Goal: Task Accomplishment & Management: Use online tool/utility

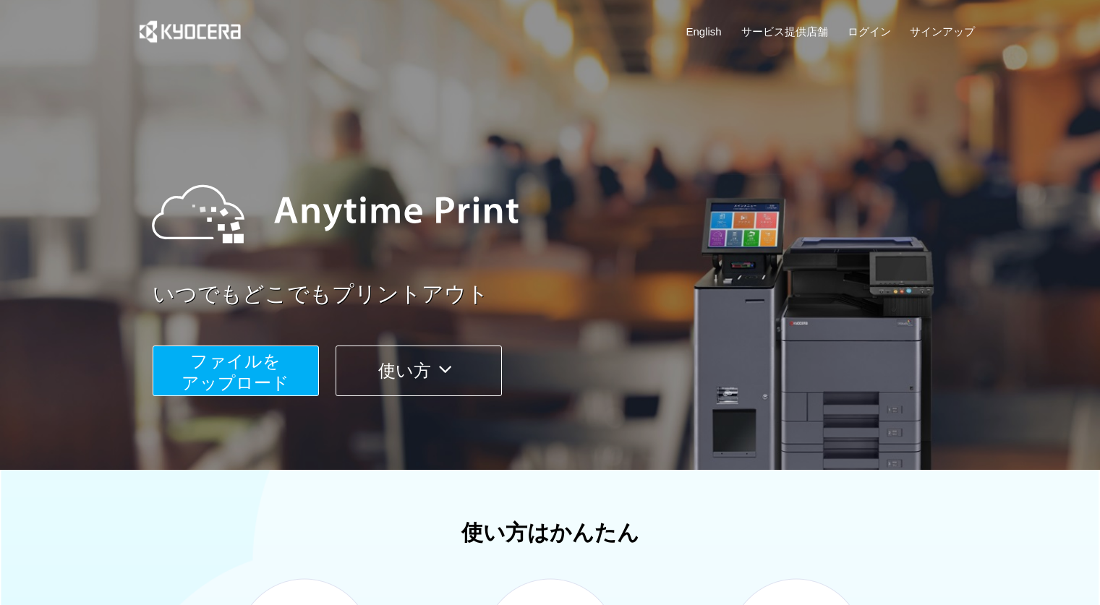
click at [241, 366] on span "ファイルを ​​アップロード" at bounding box center [236, 371] width 108 height 41
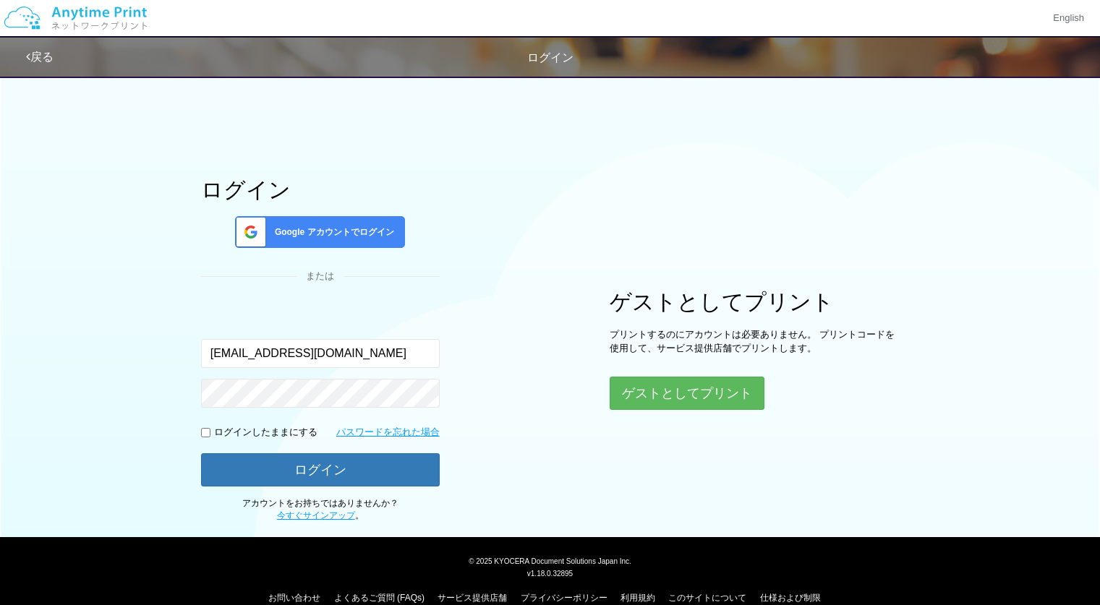
type input "[EMAIL_ADDRESS][DOMAIN_NAME]"
click at [201, 453] on button "ログイン" at bounding box center [320, 469] width 239 height 33
click at [315, 230] on span "Google アカウントでログイン" at bounding box center [331, 232] width 125 height 12
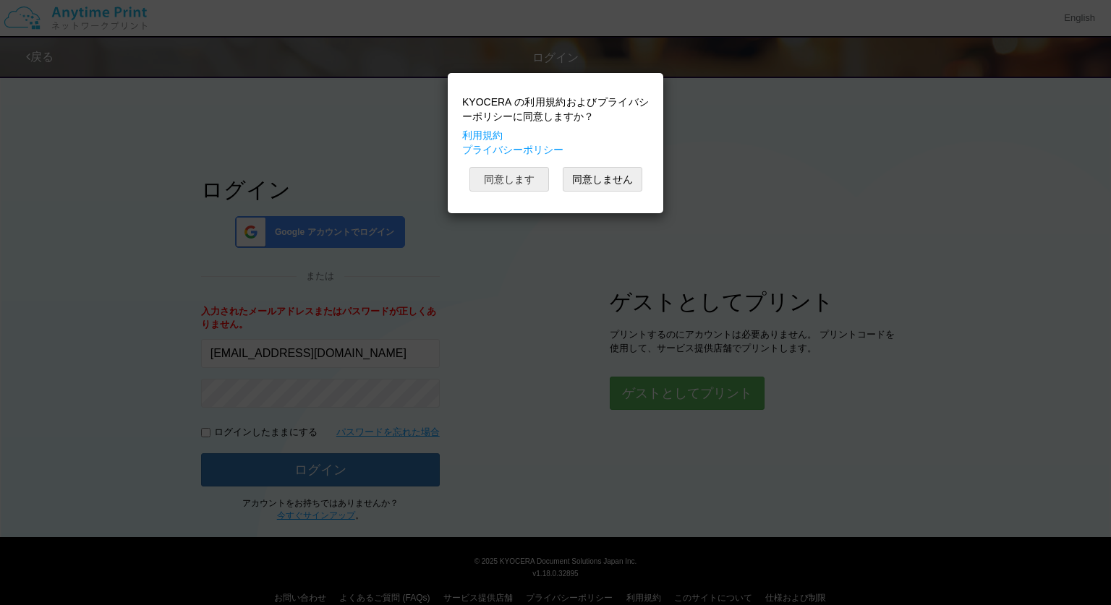
click at [508, 169] on button "同意します" at bounding box center [509, 179] width 80 height 25
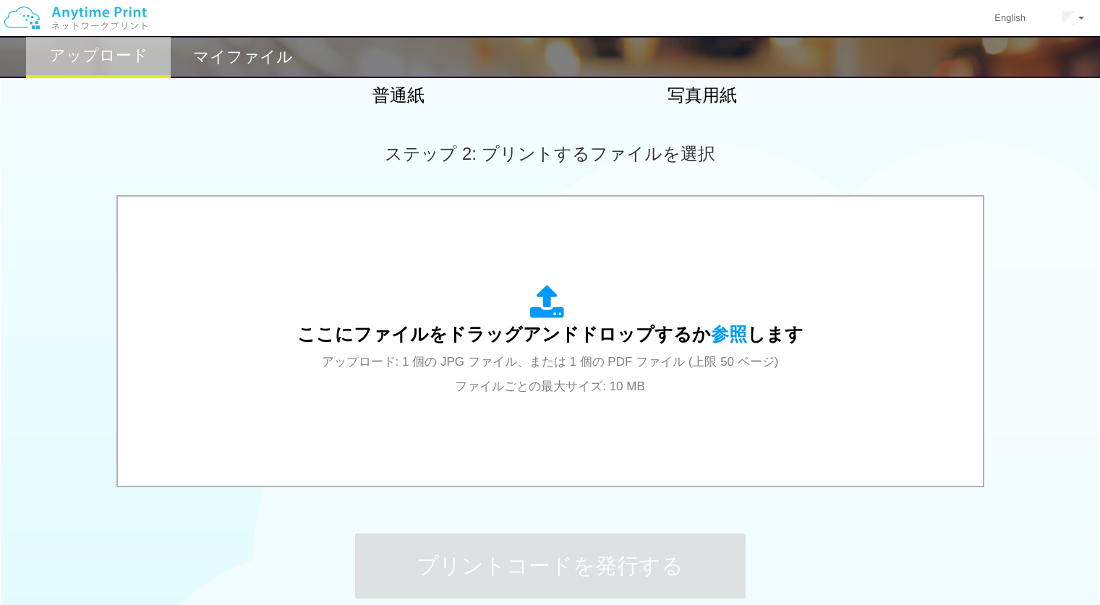
scroll to position [354, 0]
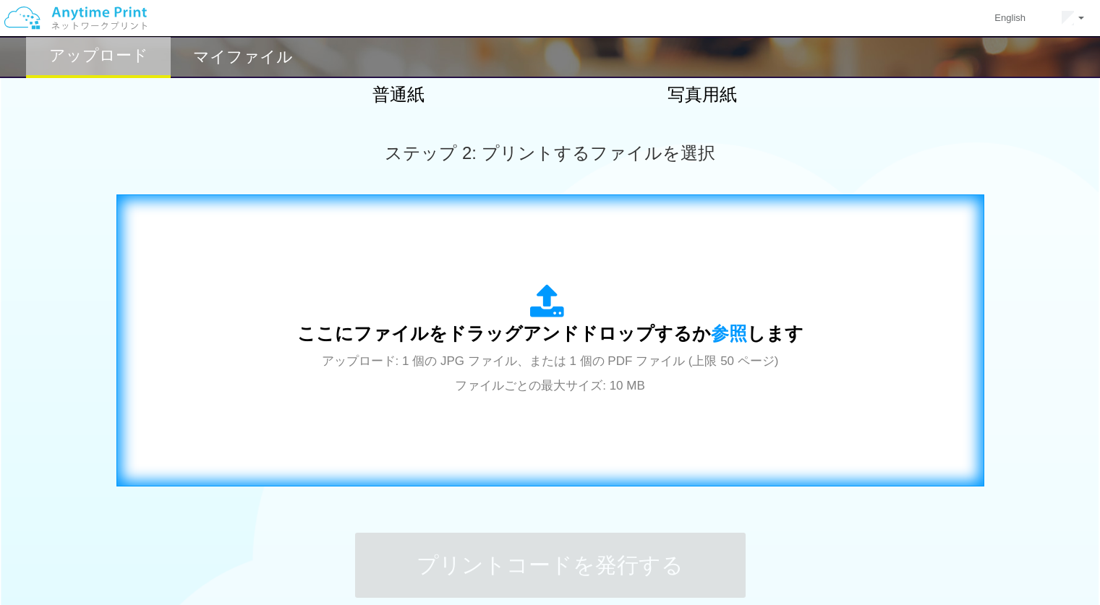
click at [418, 323] on span "ここにファイルをドラッグアンドドロップするか 参照 します" at bounding box center [550, 333] width 506 height 20
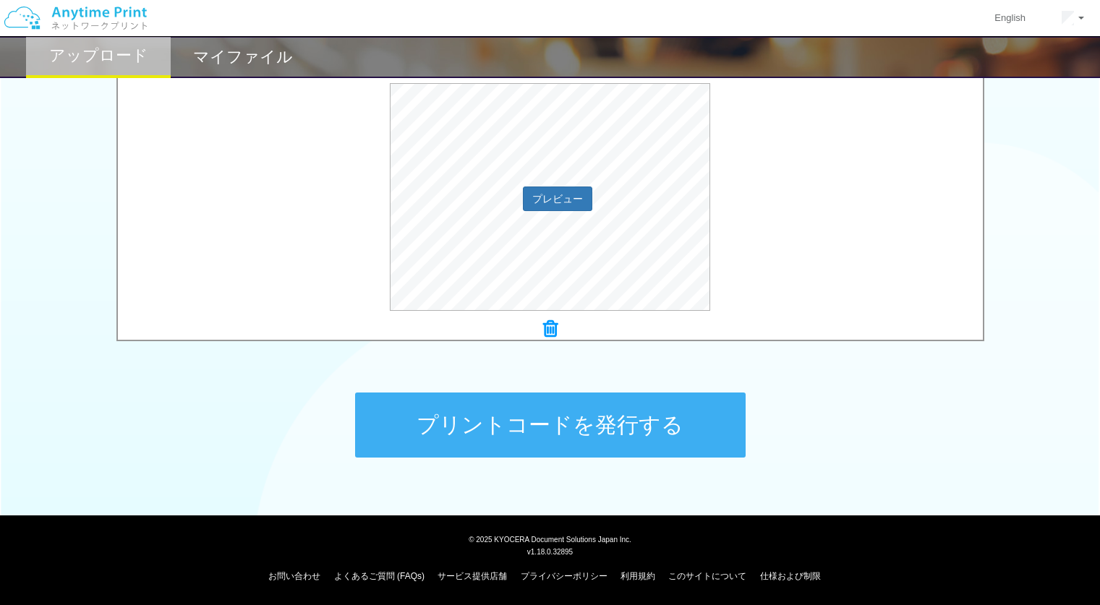
scroll to position [479, 0]
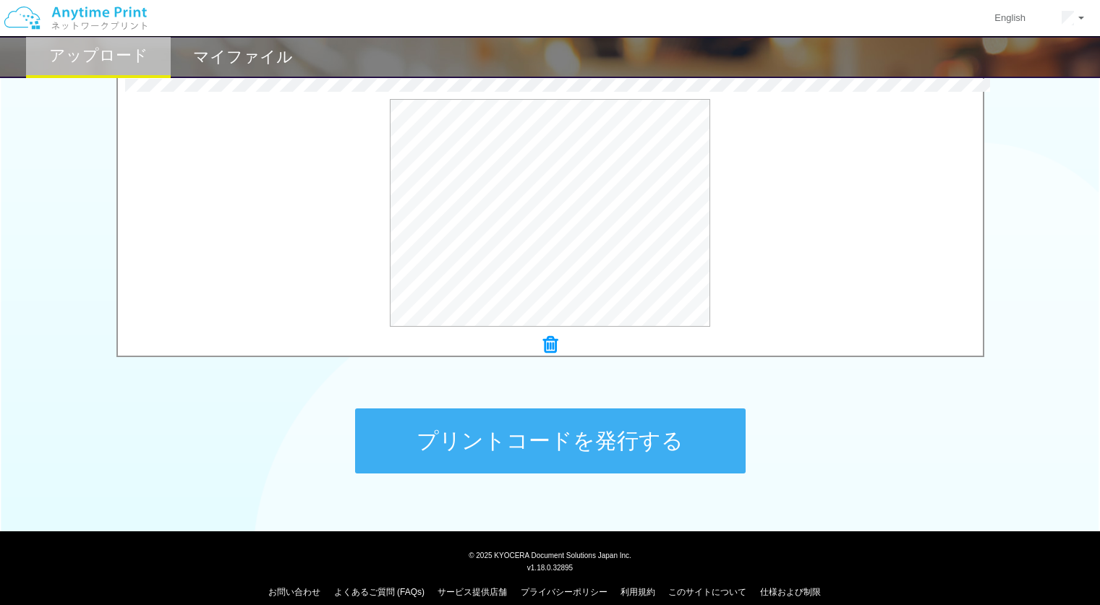
click at [594, 432] on button "プリントコードを発行する" at bounding box center [550, 441] width 391 height 65
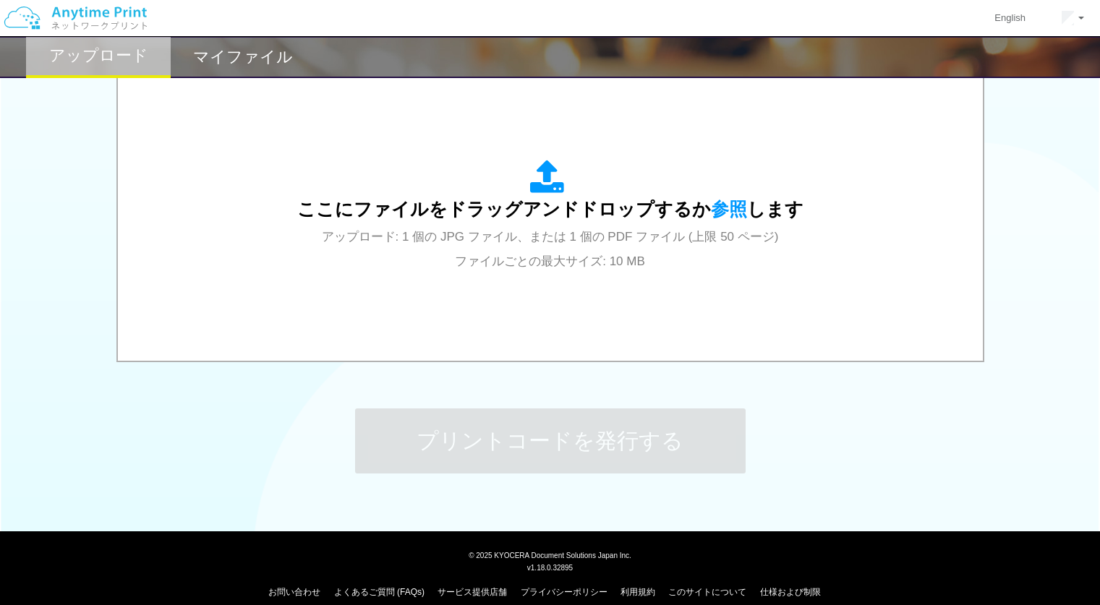
scroll to position [0, 0]
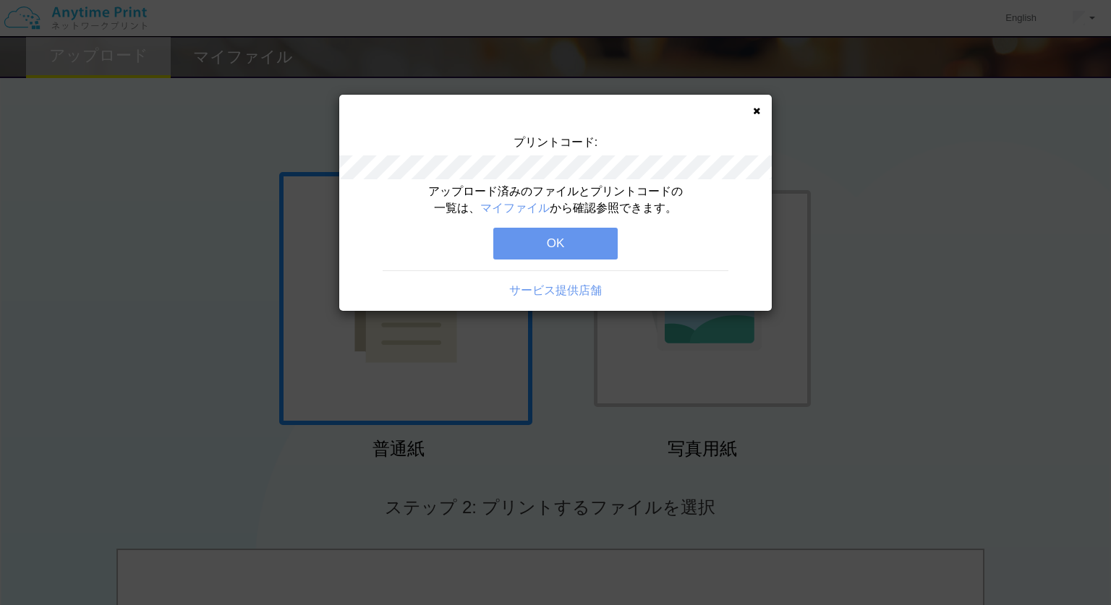
click at [558, 250] on button "OK" at bounding box center [555, 244] width 124 height 32
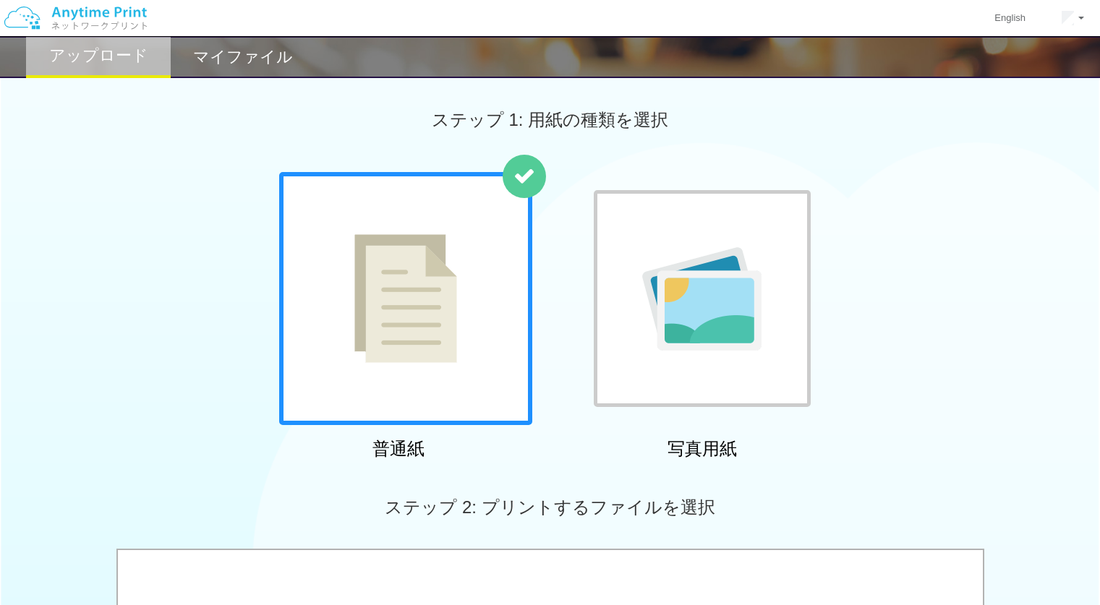
click at [242, 66] on h2 "マイファイル" at bounding box center [243, 56] width 100 height 17
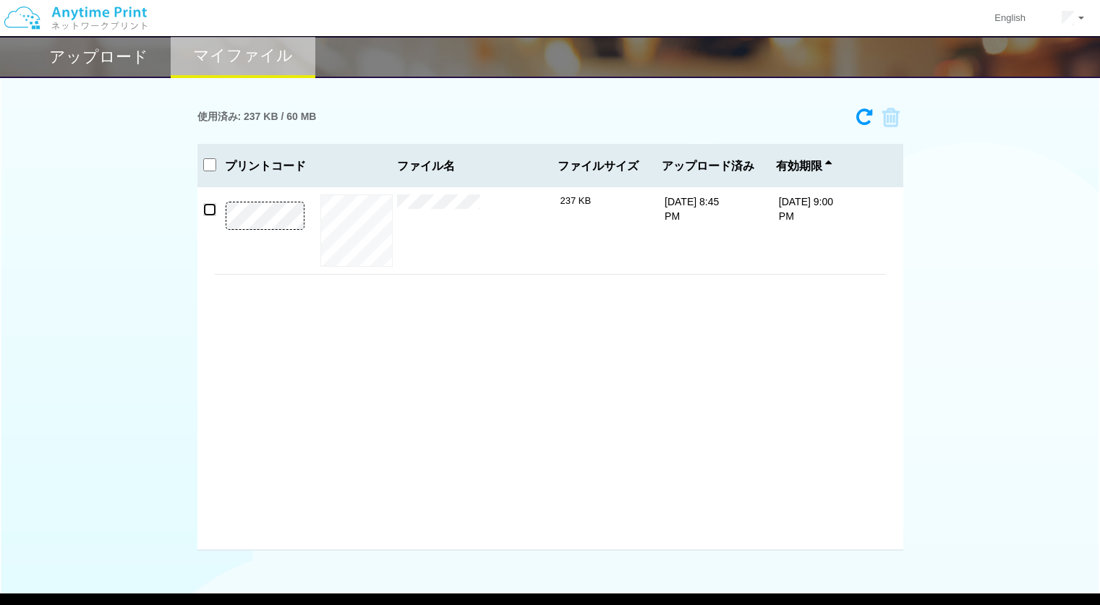
click at [211, 205] on input "checkbox" at bounding box center [209, 209] width 13 height 13
checkbox input "false"
click at [448, 210] on div "× 05-1_reha (3).pdf" at bounding box center [478, 231] width 163 height 72
click at [129, 57] on h2 "アップロード" at bounding box center [98, 56] width 99 height 17
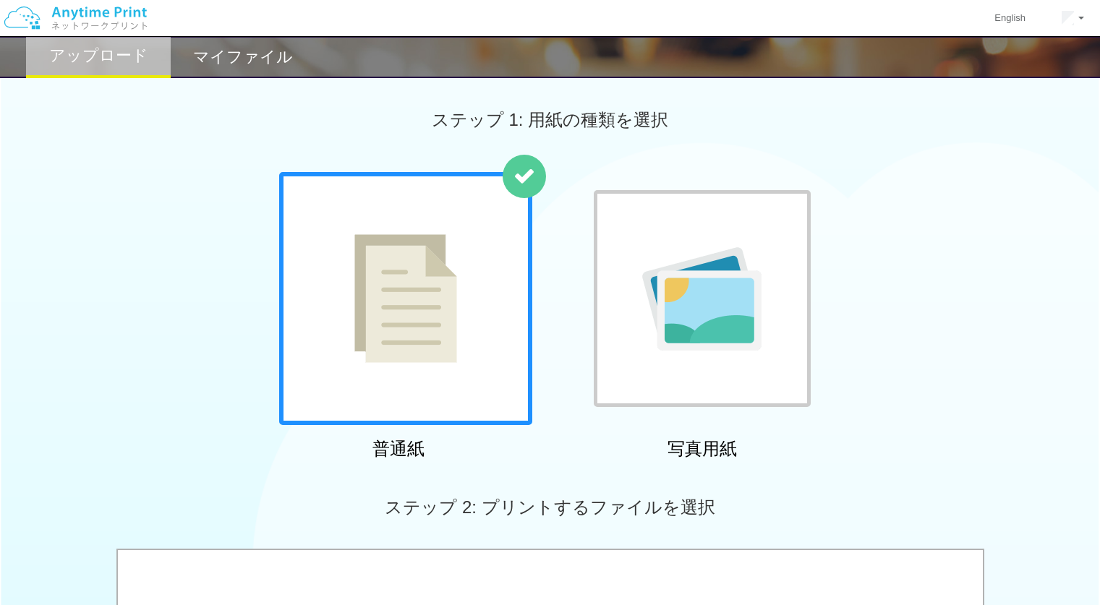
click at [239, 51] on h2 "マイファイル" at bounding box center [243, 56] width 100 height 17
